Goal: Find specific page/section: Find specific page/section

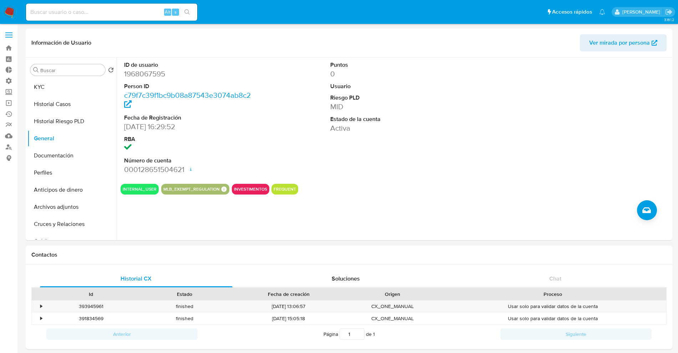
select select "10"
click at [127, 9] on input at bounding box center [111, 11] width 171 height 9
type input "2011960715"
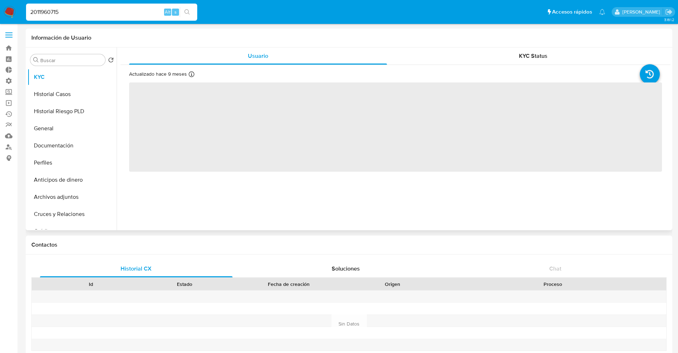
select select "10"
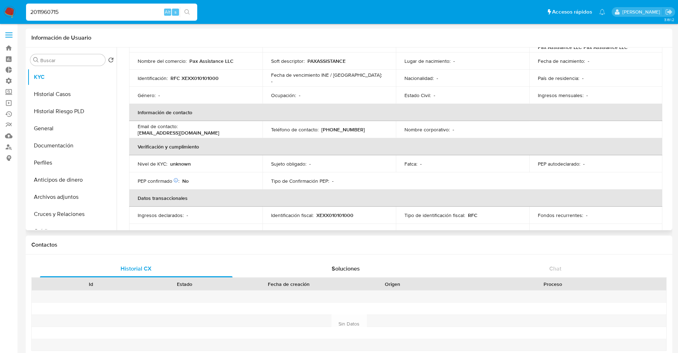
scroll to position [122, 0]
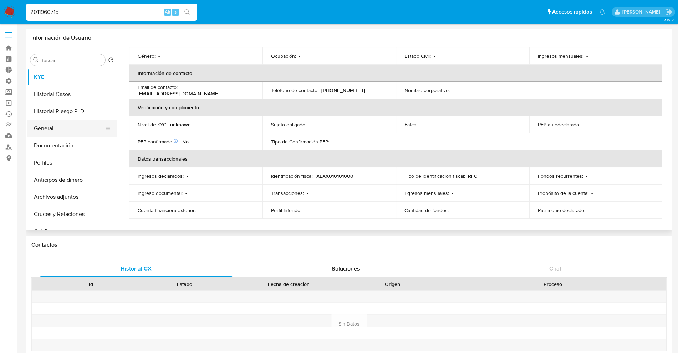
click at [60, 128] on button "General" at bounding box center [68, 128] width 83 height 17
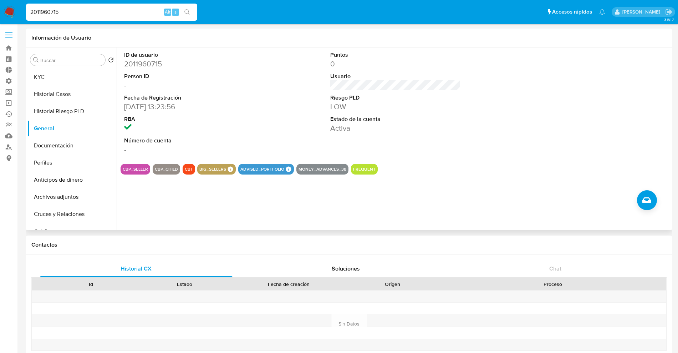
click at [134, 168] on button "CBP_SELLER" at bounding box center [135, 169] width 25 height 3
drag, startPoint x: 124, startPoint y: 168, endPoint x: 152, endPoint y: 179, distance: 29.8
click at [149, 178] on div "ID de usuario 2011960715 Person ID - Fecha de Registración 30/09/2024 13:23:56 …" at bounding box center [394, 138] width 554 height 183
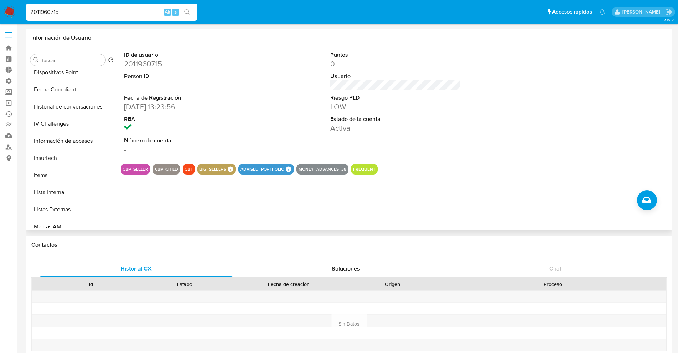
scroll to position [335, 0]
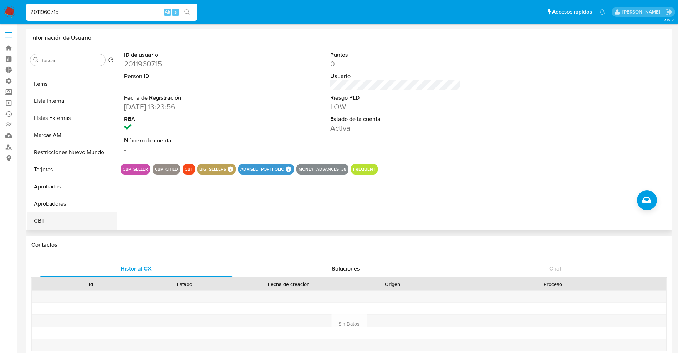
click at [62, 213] on button "CBT" at bounding box center [68, 220] width 83 height 17
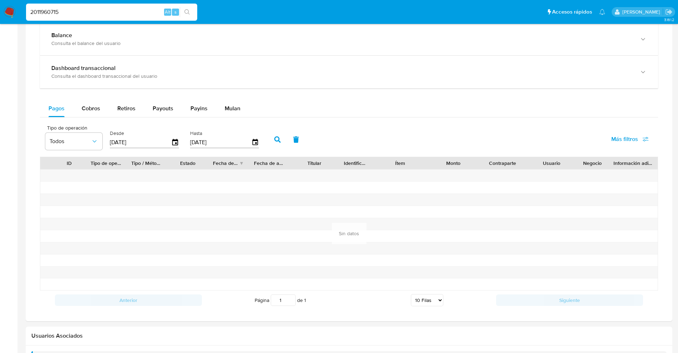
scroll to position [401, 0]
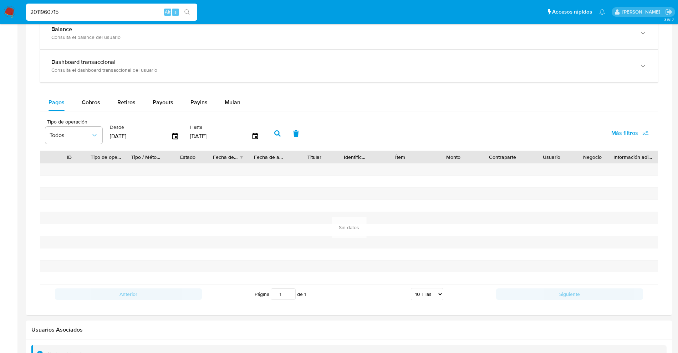
click at [75, 93] on div "Balance Consulta el balance del usuario Dashboard transaccional Consulta el das…" at bounding box center [349, 160] width 618 height 287
click at [76, 100] on button "Cobros" at bounding box center [91, 102] width 36 height 17
select select "10"
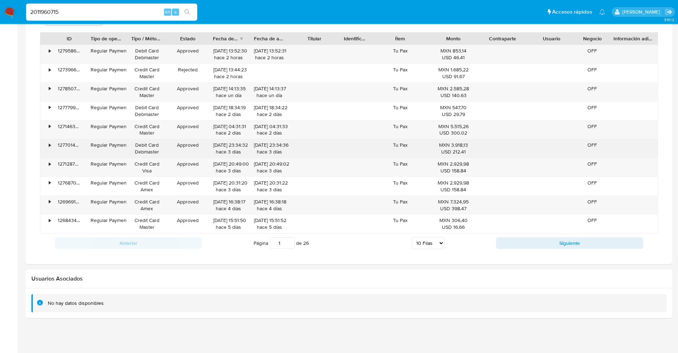
scroll to position [520, 0]
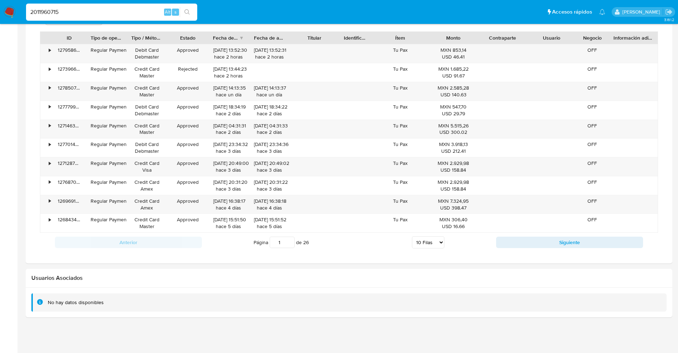
click at [549, 252] on div "Transaccionalidad Consulta el resumen de los movimientos del usuario Informació…" at bounding box center [348, 62] width 635 height 392
click at [549, 250] on div "Anterior Página 1 de 26 5 Filas 10 Filas 20 Filas 25 Filas 50 Filas 100 Filas S…" at bounding box center [349, 241] width 618 height 19
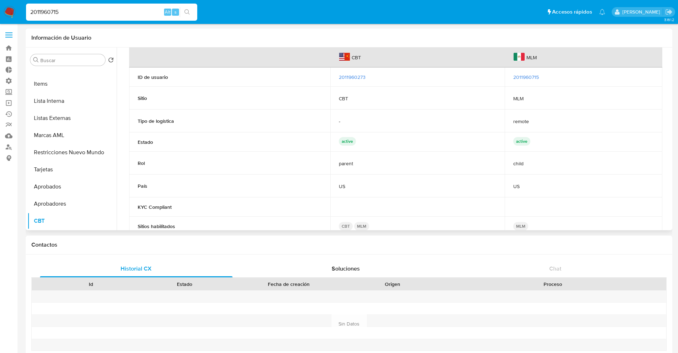
scroll to position [0, 0]
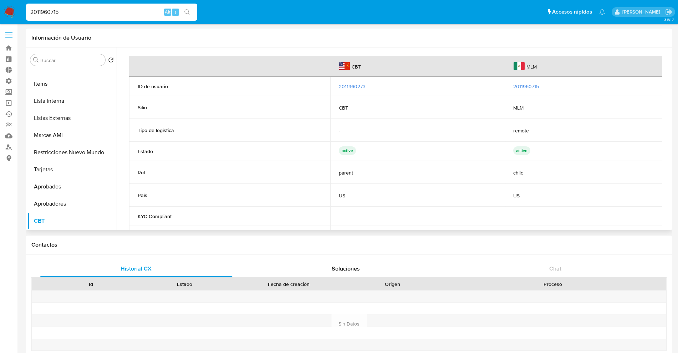
click at [351, 84] on span "2011960273" at bounding box center [352, 86] width 27 height 7
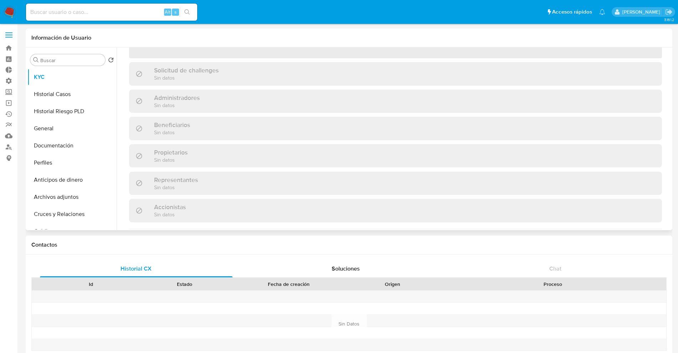
scroll to position [214, 0]
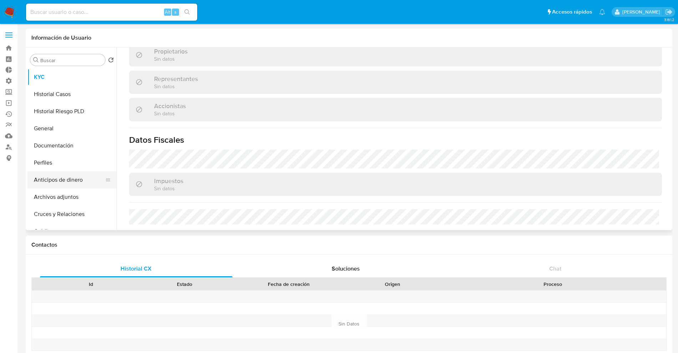
select select "10"
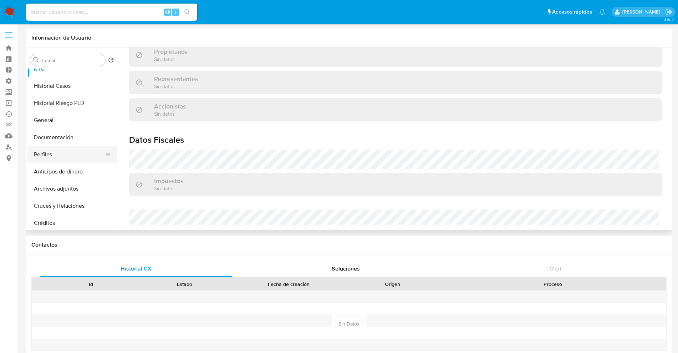
scroll to position [0, 0]
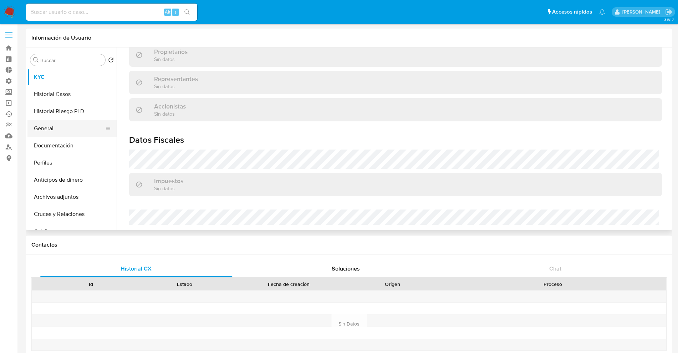
click at [74, 122] on button "General" at bounding box center [68, 128] width 83 height 17
